Goal: Information Seeking & Learning: Learn about a topic

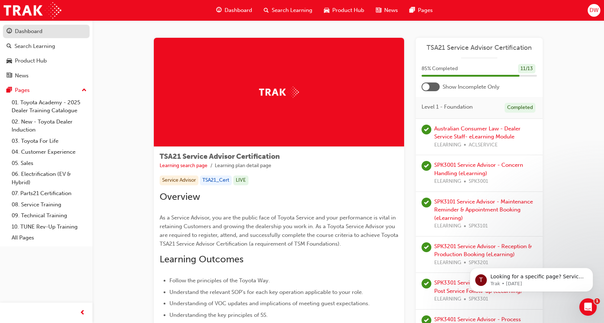
click at [24, 26] on link "Dashboard" at bounding box center [46, 31] width 87 height 13
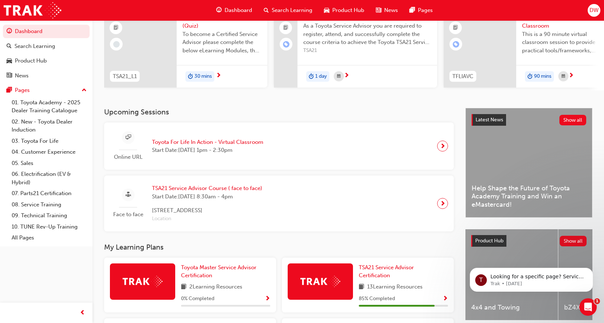
scroll to position [181, 0]
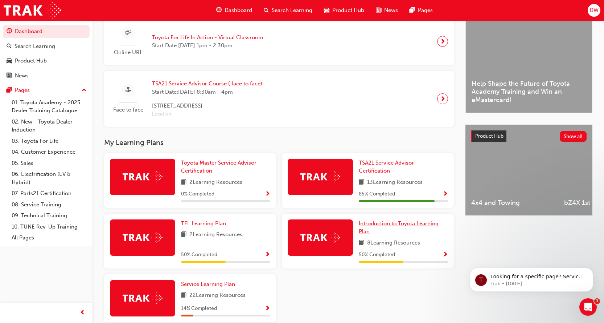
click at [434, 232] on link "Introduction to Toyota Learning Plan" at bounding box center [403, 227] width 89 height 16
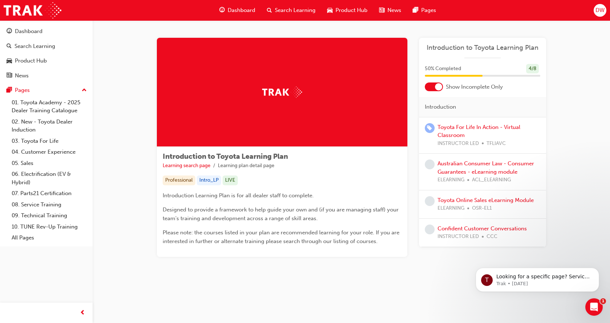
click at [438, 86] on div at bounding box center [438, 86] width 7 height 7
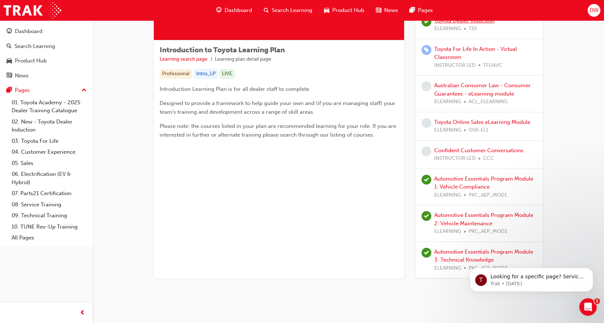
scroll to position [109, 0]
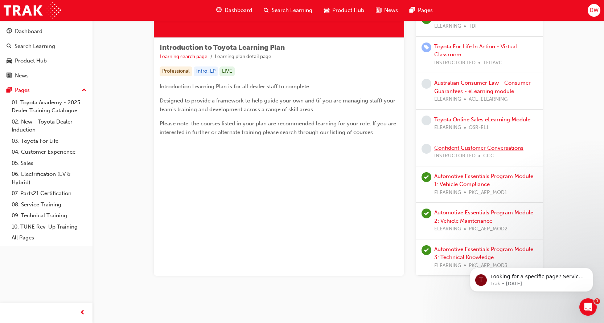
click at [471, 150] on link "Confident Customer Conversations" at bounding box center [478, 147] width 89 height 7
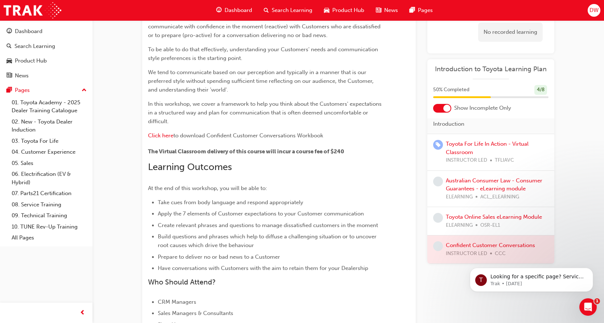
scroll to position [73, 0]
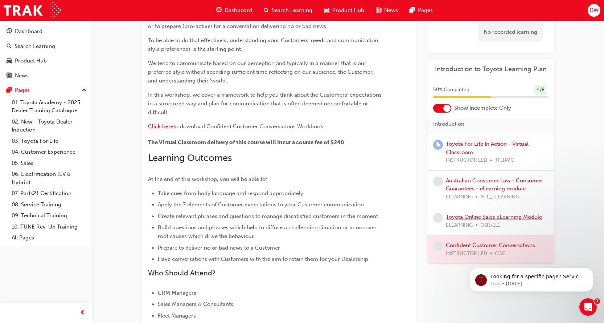
click at [513, 217] on link "Toyota Online Sales eLearning Module" at bounding box center [494, 216] width 96 height 7
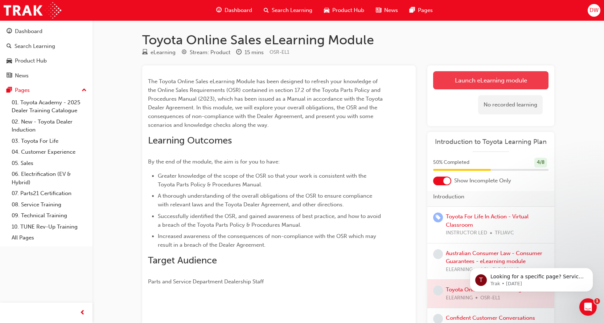
click at [478, 83] on link "Launch eLearning module" at bounding box center [490, 80] width 115 height 18
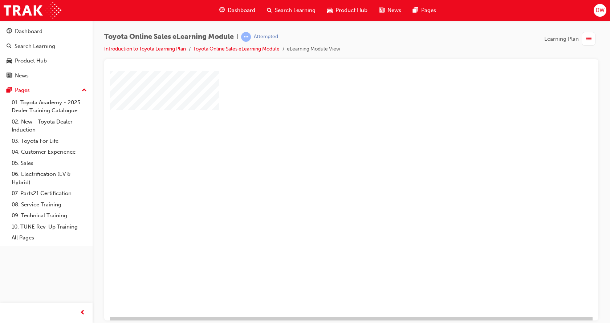
scroll to position [28, 0]
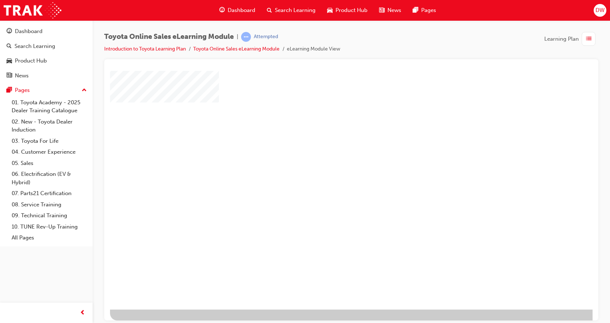
click at [330, 151] on div "play" at bounding box center [330, 151] width 0 height 0
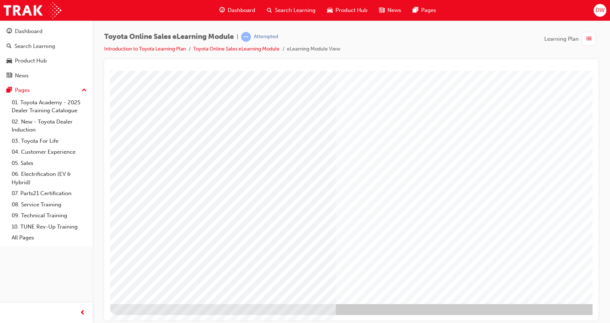
scroll to position [0, 0]
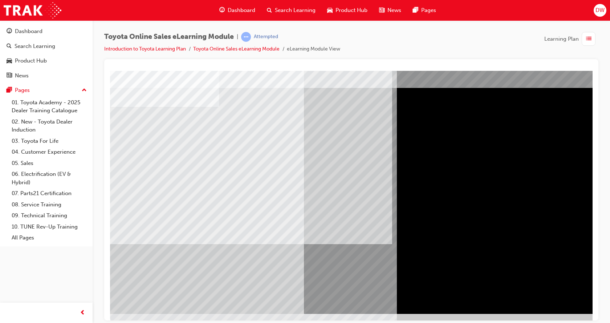
scroll to position [28, 0]
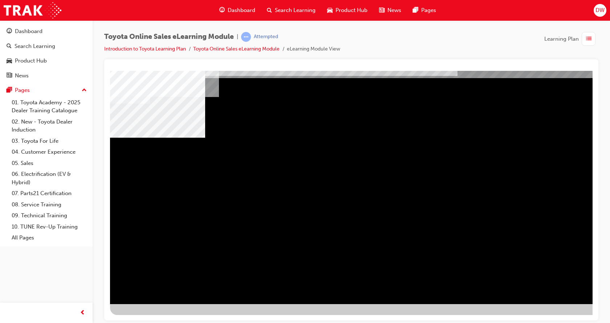
scroll to position [0, 0]
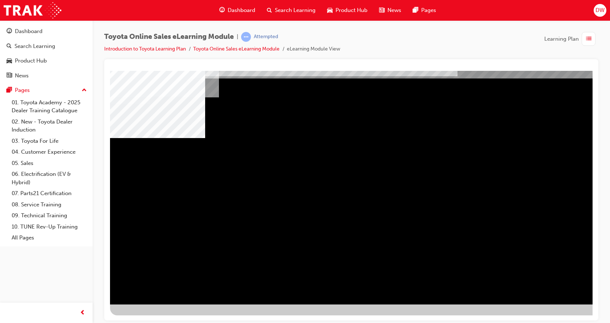
scroll to position [28, 0]
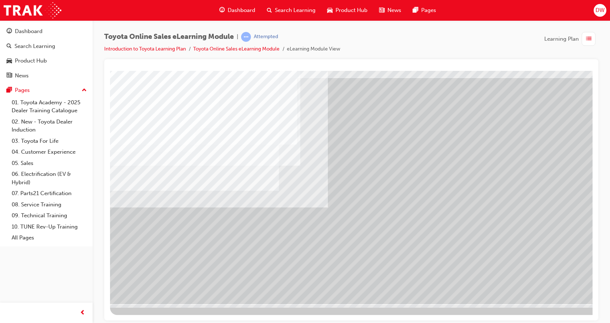
drag, startPoint x: 488, startPoint y: 180, endPoint x: 485, endPoint y: 183, distance: 4.1
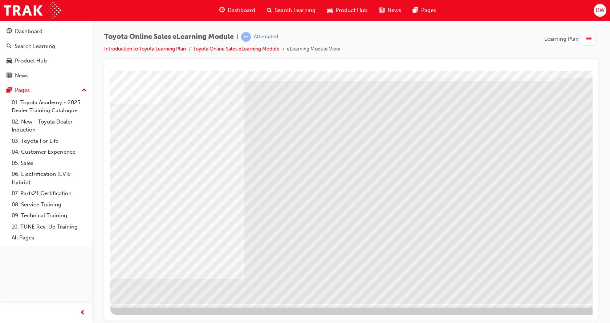
scroll to position [0, 0]
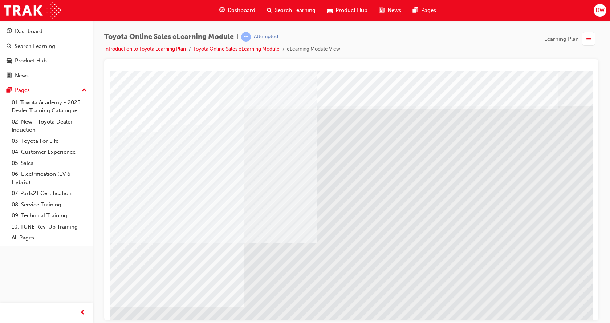
drag, startPoint x: 284, startPoint y: 189, endPoint x: 281, endPoint y: 201, distance: 12.5
drag, startPoint x: 289, startPoint y: 247, endPoint x: 285, endPoint y: 250, distance: 4.9
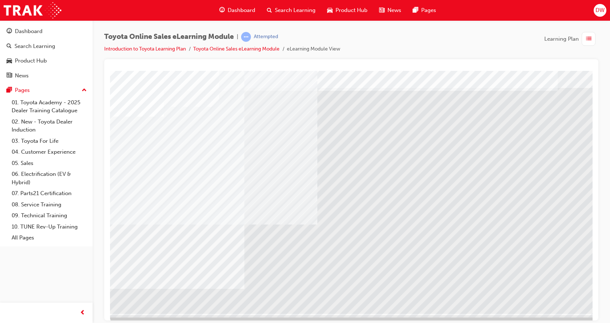
scroll to position [28, 0]
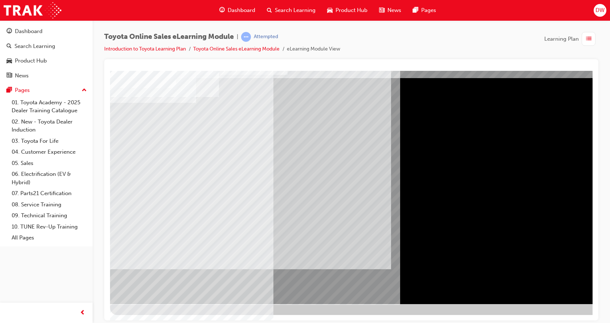
scroll to position [0, 0]
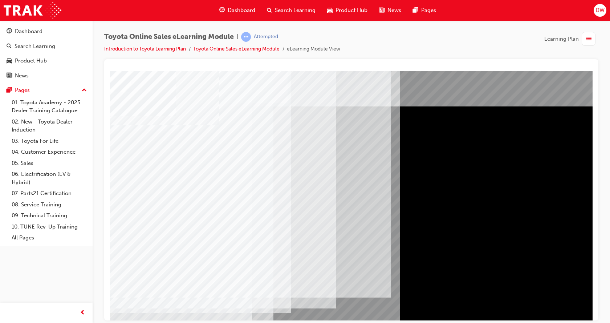
drag, startPoint x: 141, startPoint y: 210, endPoint x: 145, endPoint y: 168, distance: 41.9
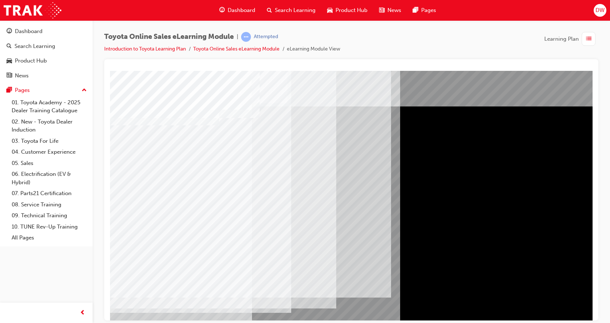
click at [513, 174] on div "multistate" at bounding box center [357, 200] width 494 height 261
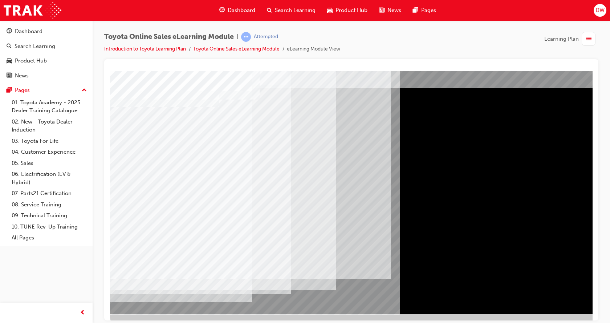
scroll to position [28, 0]
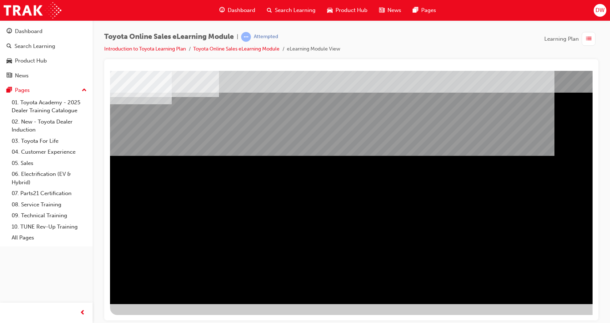
scroll to position [0, 0]
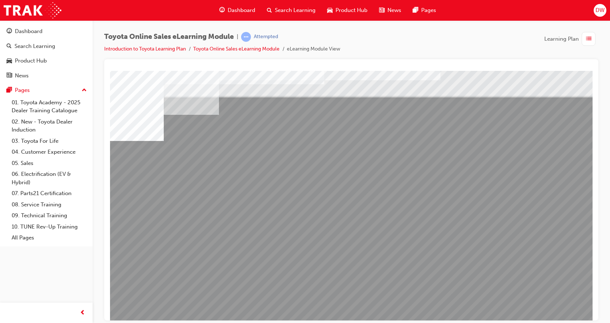
scroll to position [28, 0]
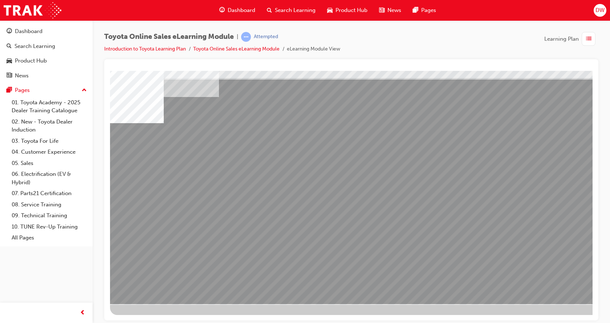
drag, startPoint x: 261, startPoint y: 221, endPoint x: 359, endPoint y: 234, distance: 98.6
drag, startPoint x: 337, startPoint y: 222, endPoint x: 344, endPoint y: 224, distance: 7.7
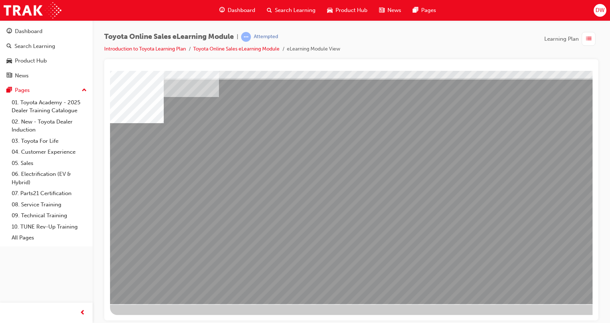
drag, startPoint x: 375, startPoint y: 221, endPoint x: 412, endPoint y: 227, distance: 37.5
drag, startPoint x: 430, startPoint y: 219, endPoint x: 452, endPoint y: 229, distance: 23.7
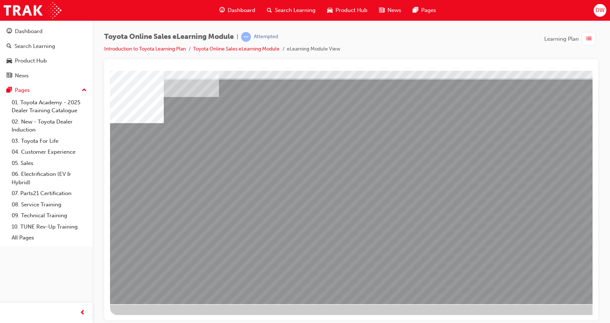
drag, startPoint x: 473, startPoint y: 230, endPoint x: 490, endPoint y: 233, distance: 17.3
click at [483, 233] on div "multistate" at bounding box center [357, 172] width 494 height 261
drag, startPoint x: 507, startPoint y: 228, endPoint x: 543, endPoint y: 228, distance: 35.2
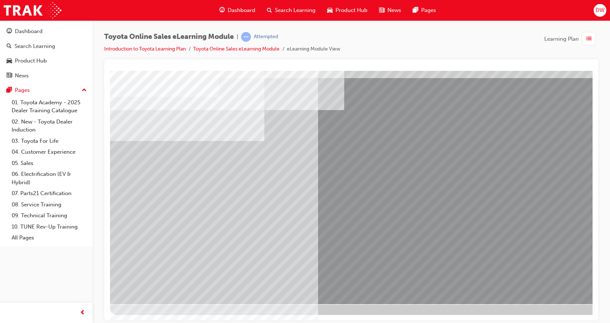
scroll to position [0, 0]
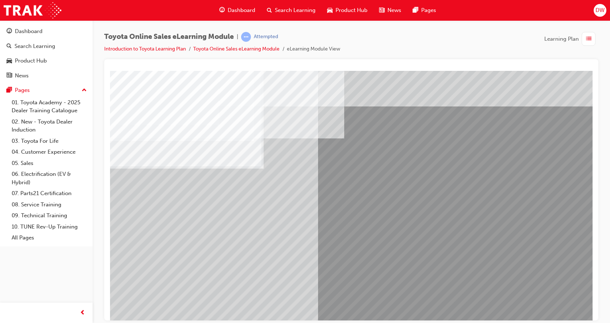
drag, startPoint x: 177, startPoint y: 245, endPoint x: 587, endPoint y: 185, distance: 413.7
drag, startPoint x: 366, startPoint y: 199, endPoint x: 369, endPoint y: 206, distance: 7.6
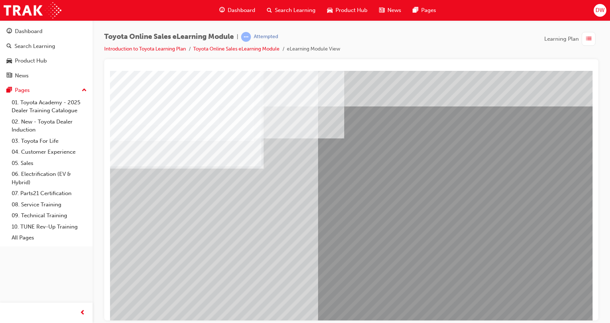
drag, startPoint x: 368, startPoint y: 261, endPoint x: 361, endPoint y: 245, distance: 17.9
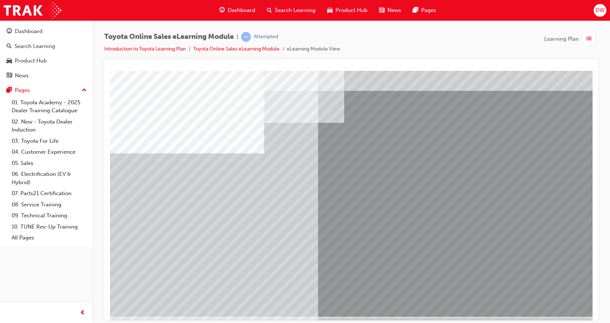
scroll to position [28, 0]
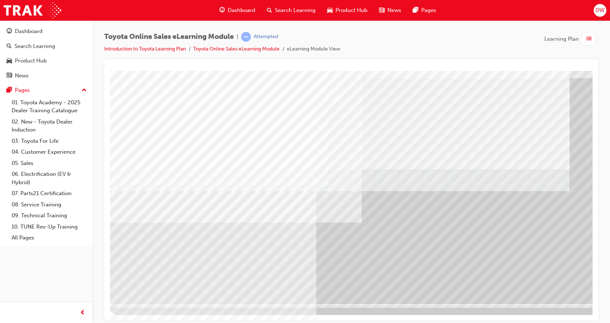
drag, startPoint x: 243, startPoint y: 226, endPoint x: 246, endPoint y: 217, distance: 9.6
drag, startPoint x: 248, startPoint y: 166, endPoint x: 319, endPoint y: 154, distance: 72.2
click at [261, 164] on div at bounding box center [357, 172] width 494 height 261
drag, startPoint x: 454, startPoint y: 144, endPoint x: 566, endPoint y: 224, distance: 136.7
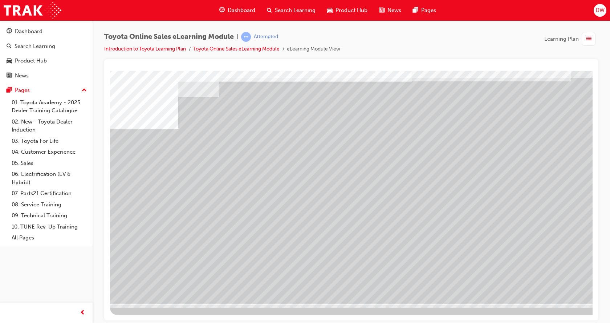
drag, startPoint x: 160, startPoint y: 194, endPoint x: 174, endPoint y: 207, distance: 19.0
drag, startPoint x: 243, startPoint y: 232, endPoint x: 298, endPoint y: 227, distance: 55.8
drag, startPoint x: 302, startPoint y: 226, endPoint x: 188, endPoint y: 230, distance: 113.7
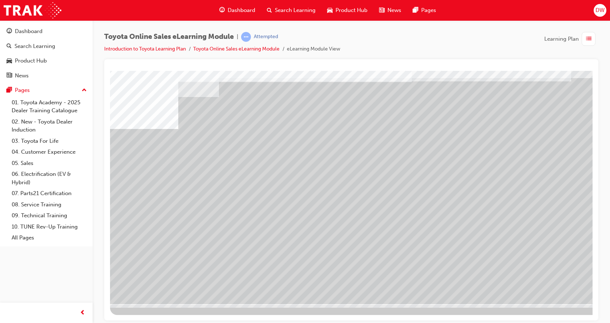
drag, startPoint x: 172, startPoint y: 229, endPoint x: 277, endPoint y: 224, distance: 105.0
drag, startPoint x: 383, startPoint y: 229, endPoint x: 389, endPoint y: 231, distance: 6.0
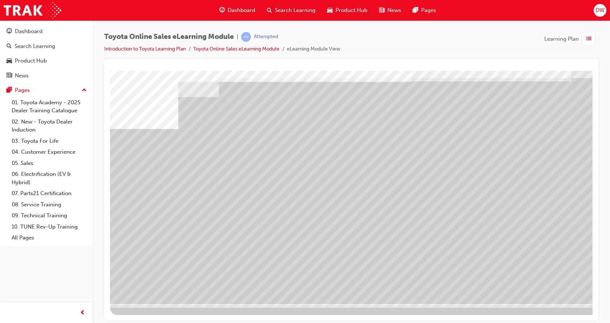
drag, startPoint x: 455, startPoint y: 224, endPoint x: 467, endPoint y: 226, distance: 12.2
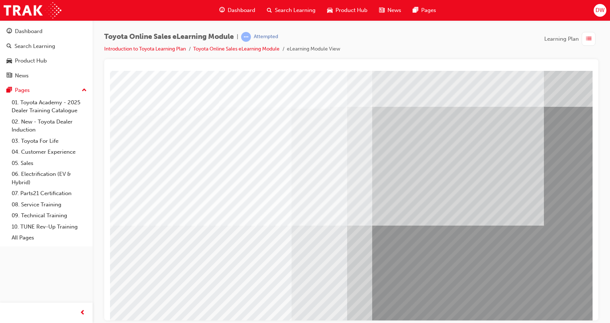
scroll to position [0, 0]
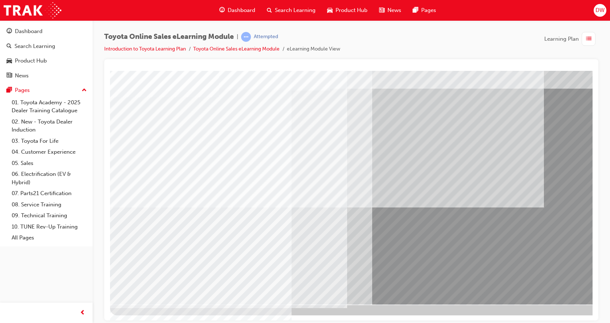
scroll to position [28, 0]
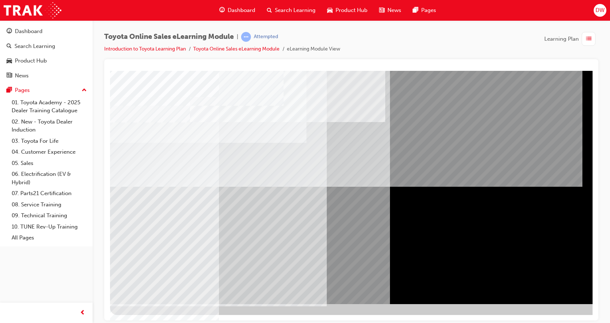
scroll to position [0, 0]
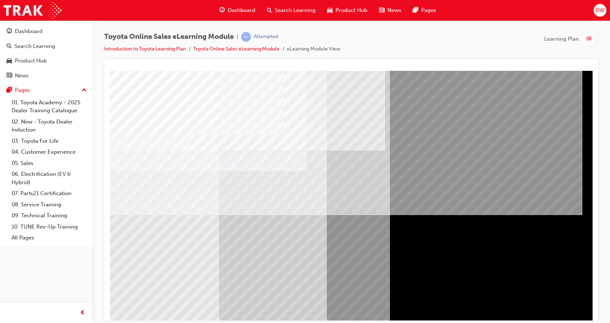
drag, startPoint x: 250, startPoint y: 226, endPoint x: 268, endPoint y: 245, distance: 26.7
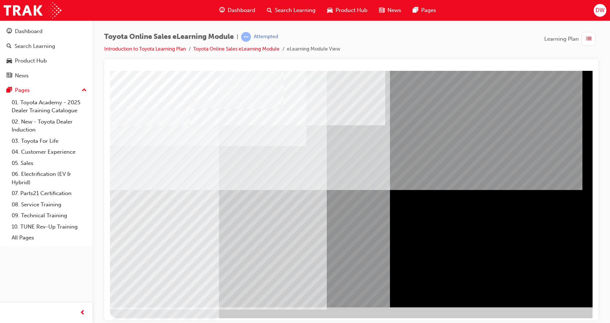
scroll to position [28, 0]
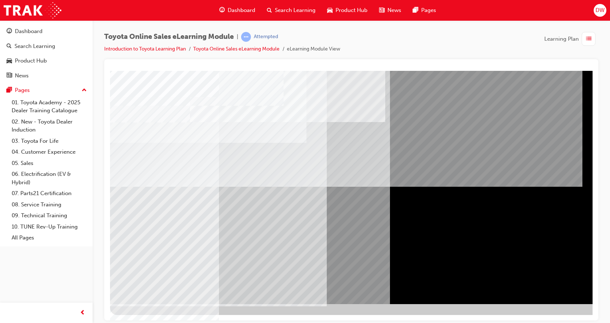
drag, startPoint x: 385, startPoint y: 223, endPoint x: 397, endPoint y: 232, distance: 14.8
click at [388, 226] on div at bounding box center [357, 172] width 494 height 261
click at [563, 293] on div at bounding box center [357, 172] width 494 height 261
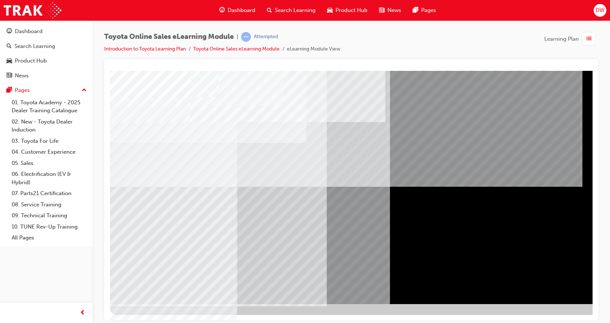
drag, startPoint x: 444, startPoint y: 250, endPoint x: 497, endPoint y: 277, distance: 60.2
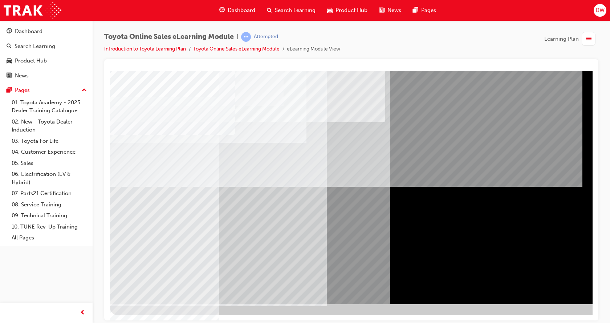
drag, startPoint x: 573, startPoint y: 95, endPoint x: 577, endPoint y: 160, distance: 65.1
click at [578, 126] on div at bounding box center [357, 172] width 494 height 261
click at [572, 179] on div at bounding box center [357, 172] width 494 height 261
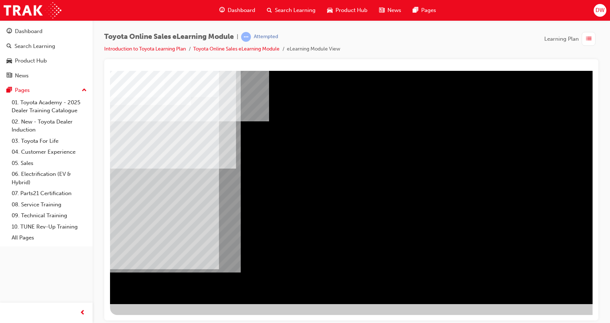
scroll to position [0, 0]
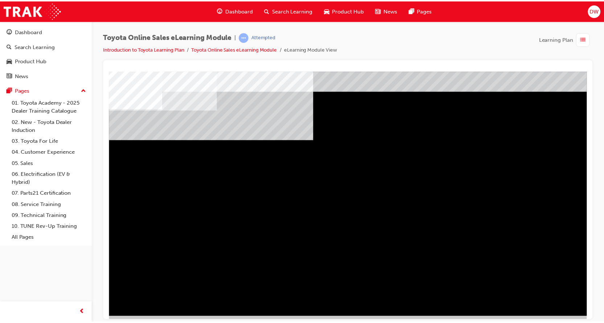
scroll to position [28, 0]
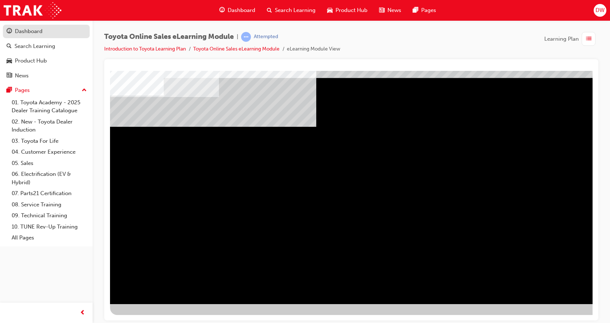
click at [36, 34] on div "Dashboard" at bounding box center [29, 31] width 28 height 8
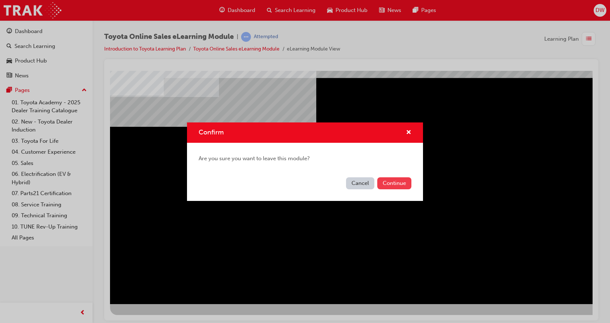
click at [383, 182] on button "Continue" at bounding box center [394, 183] width 34 height 12
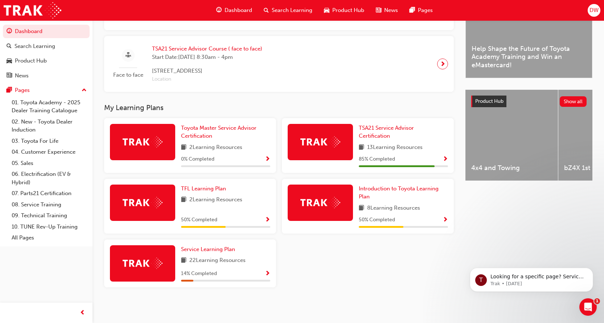
scroll to position [219, 0]
click at [198, 191] on span "TFL Learning Plan" at bounding box center [203, 188] width 45 height 7
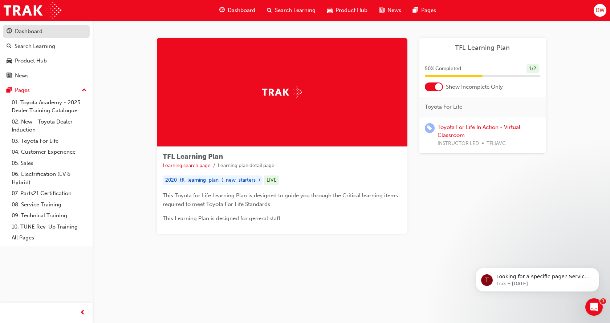
click at [26, 29] on div "Dashboard" at bounding box center [29, 31] width 28 height 8
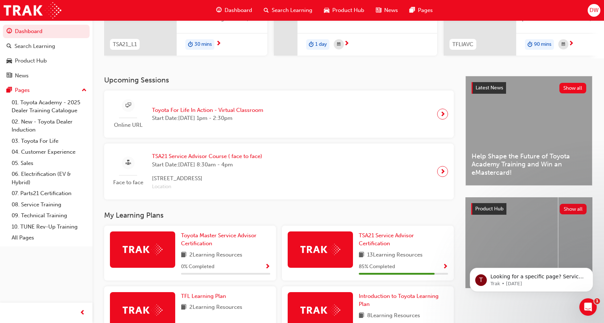
scroll to position [218, 0]
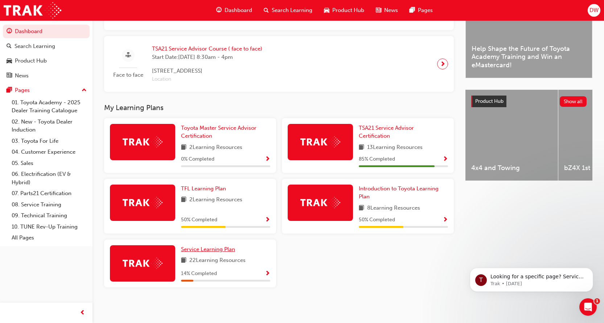
click at [212, 250] on span "Service Learning Plan" at bounding box center [208, 249] width 54 height 7
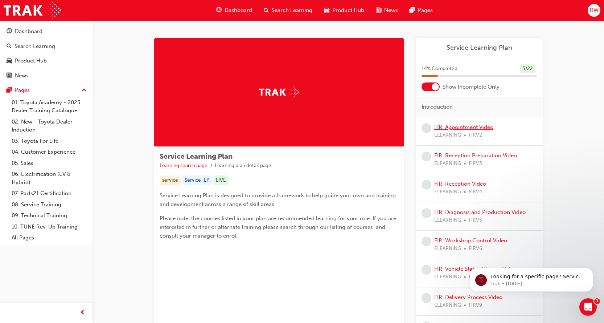
click at [474, 124] on link "FIR: Appointment Video" at bounding box center [463, 127] width 59 height 7
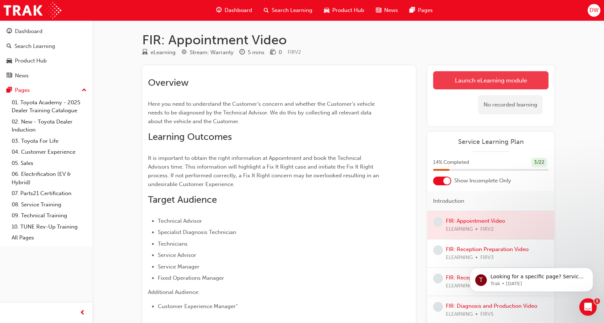
click at [467, 77] on link "Launch eLearning module" at bounding box center [490, 80] width 115 height 18
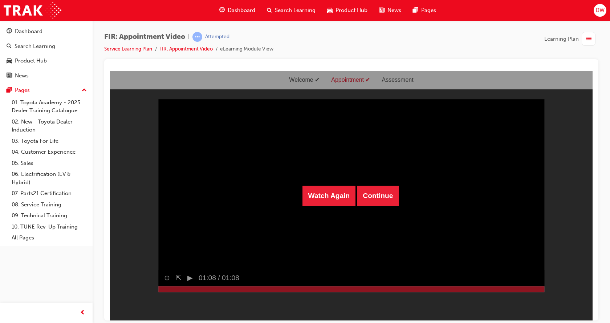
click at [467, 52] on div "FIR: Appointment Video | Attempted Service Learning Plan FIR: Appointment Video…" at bounding box center [351, 45] width 494 height 27
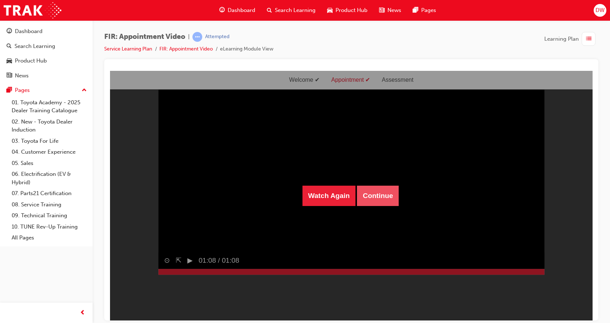
click at [375, 189] on button "Continue" at bounding box center [378, 195] width 42 height 20
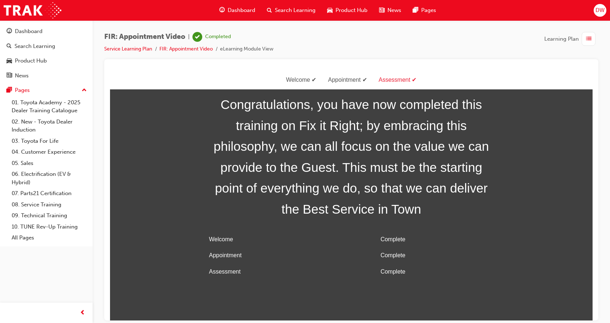
click at [595, 41] on div "button" at bounding box center [589, 39] width 17 height 14
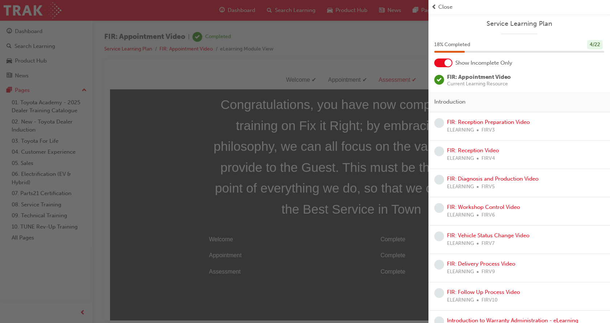
drag, startPoint x: 444, startPoint y: 61, endPoint x: 445, endPoint y: 65, distance: 4.4
click at [444, 62] on div at bounding box center [443, 62] width 18 height 9
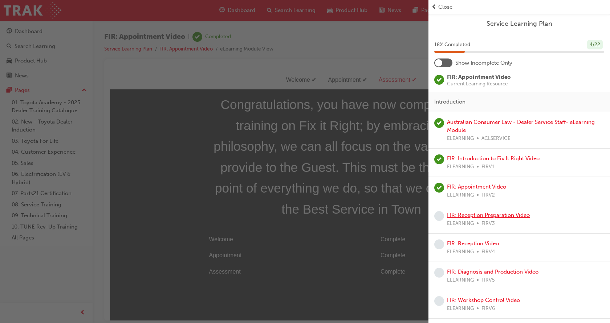
click at [482, 213] on link "FIR: Reception Preparation Video" at bounding box center [488, 215] width 83 height 7
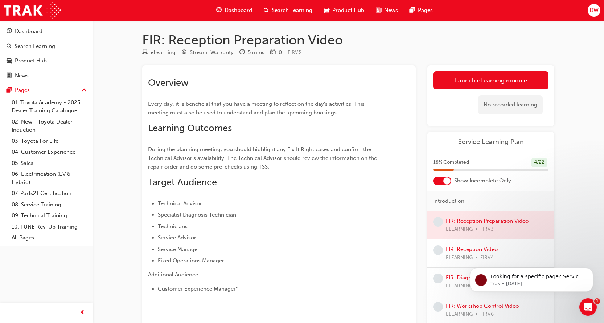
click at [466, 79] on link "Launch eLearning module" at bounding box center [490, 80] width 115 height 18
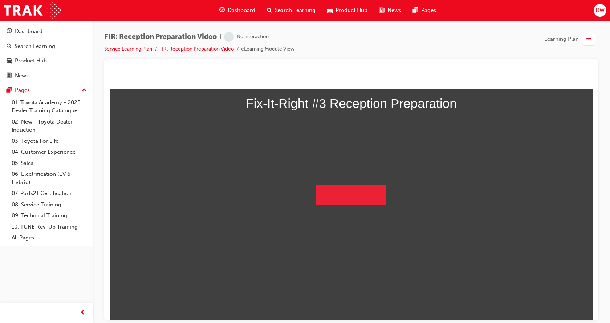
scroll to position [56, 0]
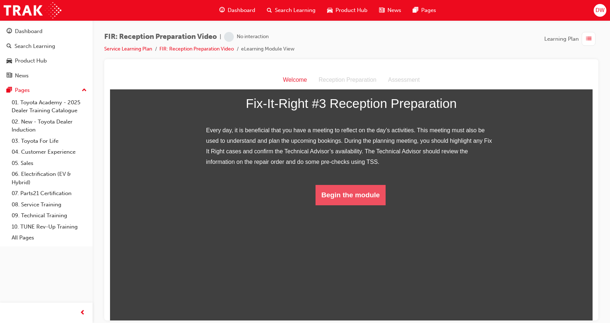
click at [359, 205] on button "Begin the module" at bounding box center [350, 194] width 70 height 20
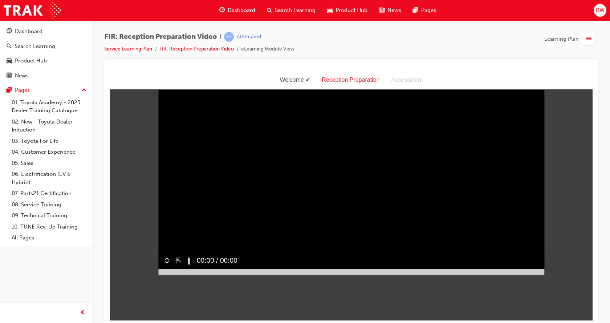
scroll to position [17, 0]
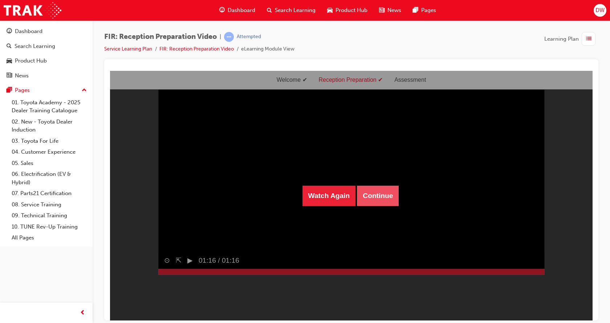
click at [380, 201] on button "Continue" at bounding box center [378, 195] width 42 height 20
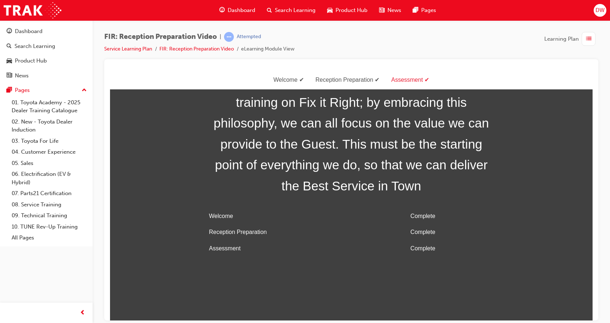
click at [586, 35] on span "list-icon" at bounding box center [588, 38] width 5 height 9
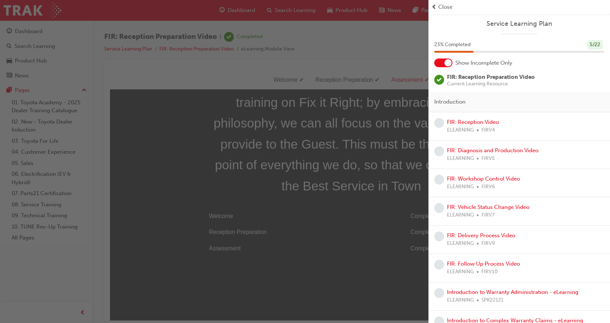
click at [448, 58] on div "23 % Completed 5 / 22" at bounding box center [518, 49] width 181 height 19
click at [450, 63] on div at bounding box center [447, 62] width 7 height 7
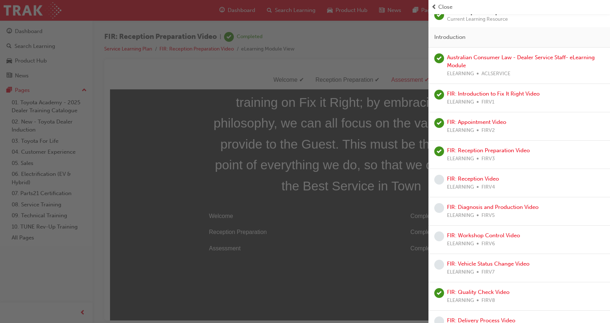
scroll to position [73, 0]
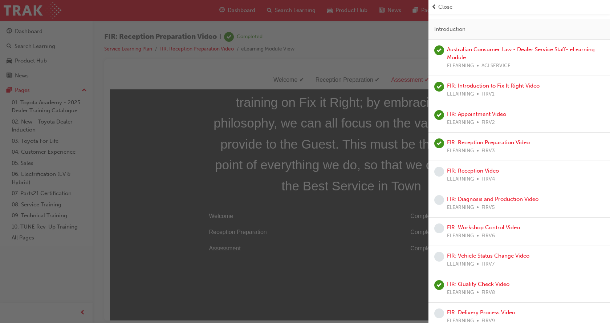
click at [475, 172] on link "FIR: Reception Video" at bounding box center [473, 170] width 52 height 7
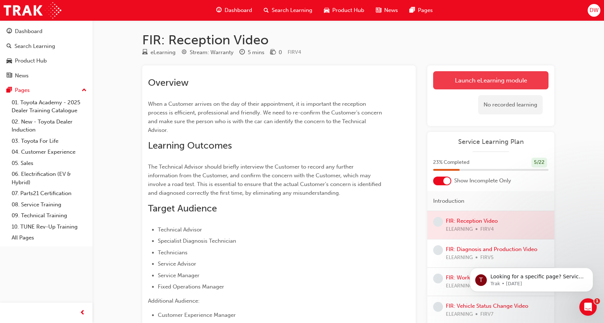
click at [491, 78] on link "Launch eLearning module" at bounding box center [490, 80] width 115 height 18
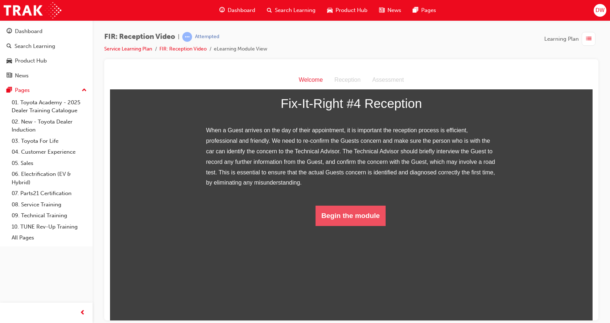
click at [338, 225] on button "Begin the module" at bounding box center [350, 215] width 70 height 20
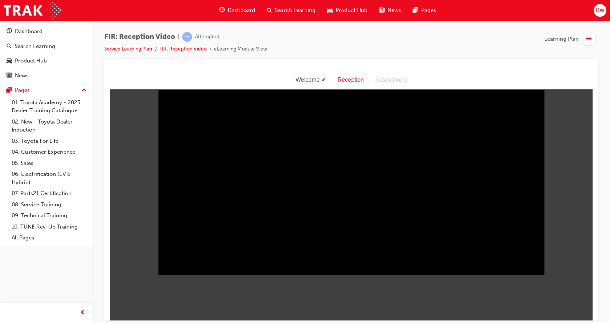
scroll to position [17, 0]
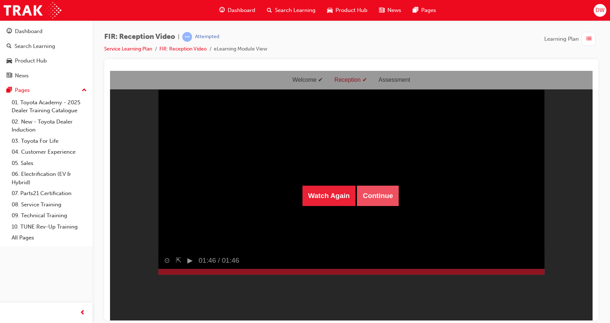
click at [372, 191] on button "Continue" at bounding box center [378, 195] width 42 height 20
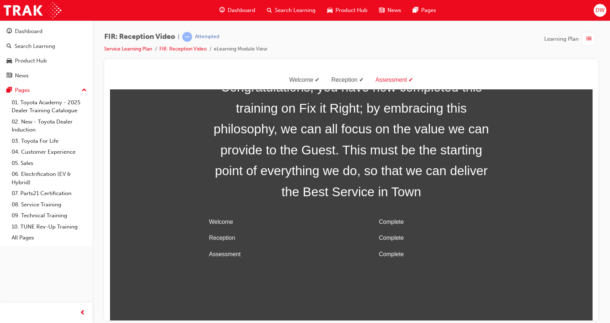
scroll to position [23, 0]
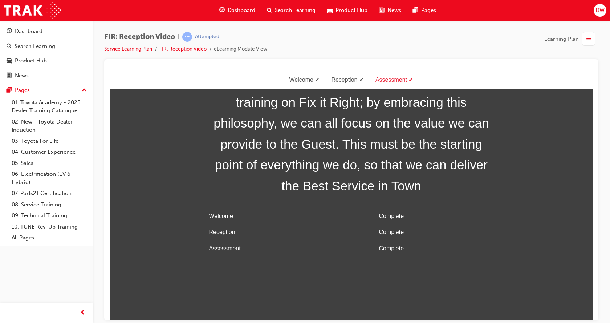
click at [583, 36] on div "button" at bounding box center [588, 39] width 14 height 14
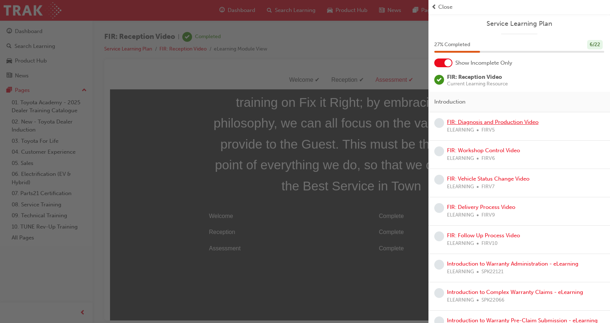
click at [497, 124] on link "FIR: Diagnosis and Production Video" at bounding box center [492, 122] width 91 height 7
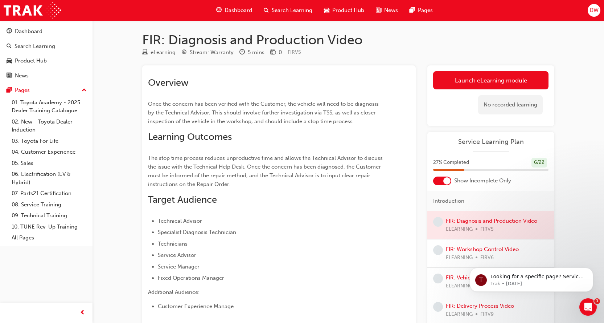
click at [491, 81] on link "Launch eLearning module" at bounding box center [490, 80] width 115 height 18
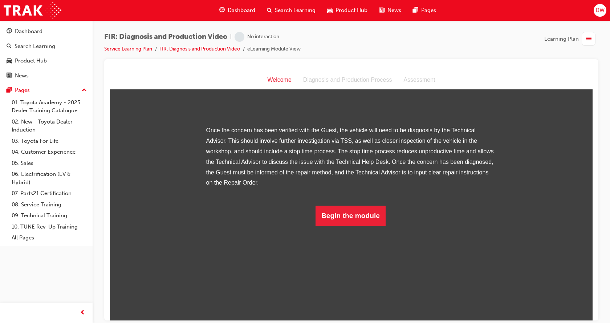
scroll to position [97, 0]
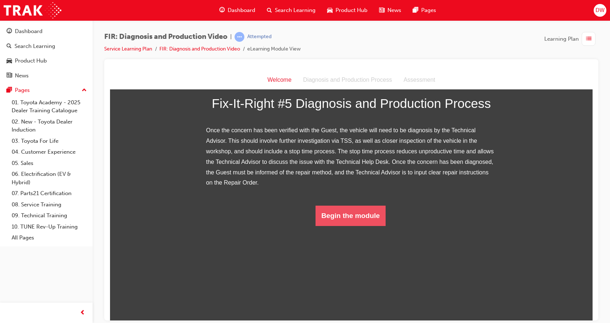
click at [355, 225] on button "Begin the module" at bounding box center [350, 215] width 70 height 20
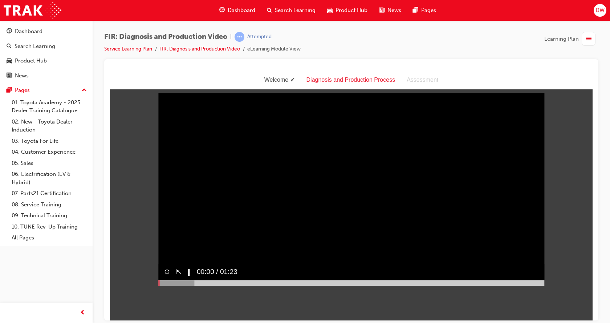
scroll to position [0, 0]
